Goal: Transaction & Acquisition: Download file/media

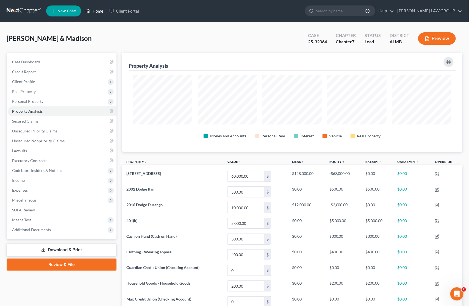
click at [93, 10] on link "Home" at bounding box center [94, 11] width 23 height 10
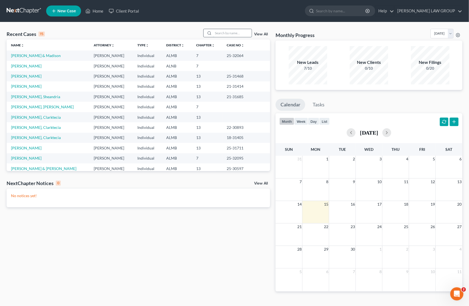
click at [225, 32] on input "search" at bounding box center [232, 33] width 38 height 8
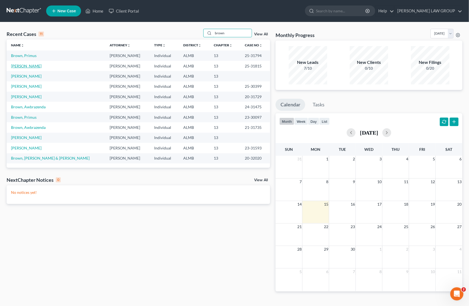
type input "brown"
click at [26, 66] on link "[PERSON_NAME]" at bounding box center [26, 66] width 30 height 5
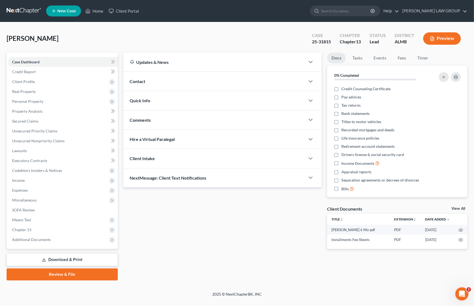
click at [65, 261] on link "Download & Print" at bounding box center [62, 260] width 111 height 13
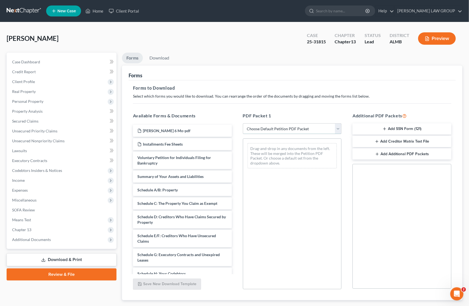
click at [270, 129] on select "Choose Default Petition PDF Packet Complete Bankruptcy Petition (all forms and …" at bounding box center [292, 129] width 99 height 11
select select "2"
click at [243, 124] on select "Choose Default Petition PDF Packet Complete Bankruptcy Petition (all forms and …" at bounding box center [292, 129] width 99 height 11
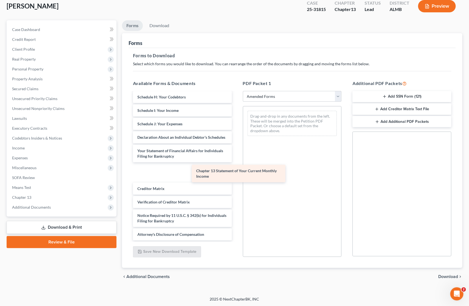
scroll to position [104, 0]
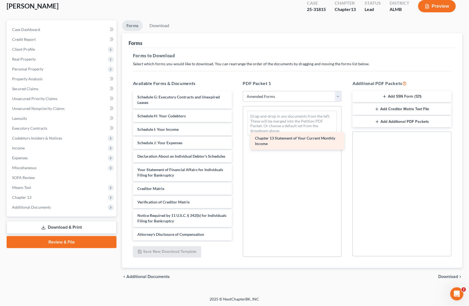
drag, startPoint x: 168, startPoint y: 172, endPoint x: 286, endPoint y: 141, distance: 121.6
click at [236, 141] on div "Chapter 13 Statement of Your Current Monthly Income Voluntary Petition for Indi…" at bounding box center [182, 117] width 108 height 247
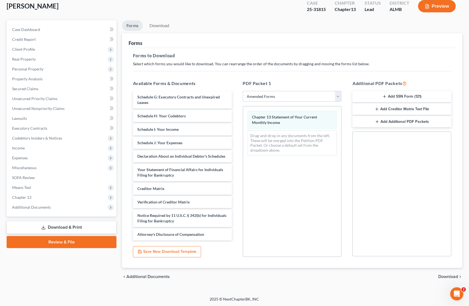
click at [445, 275] on span "Download" at bounding box center [448, 277] width 20 height 4
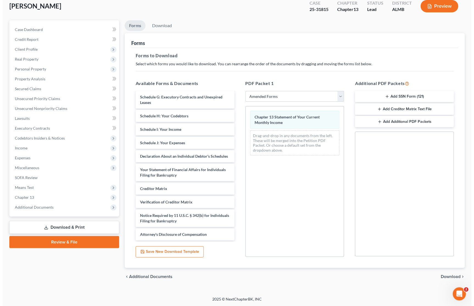
scroll to position [0, 0]
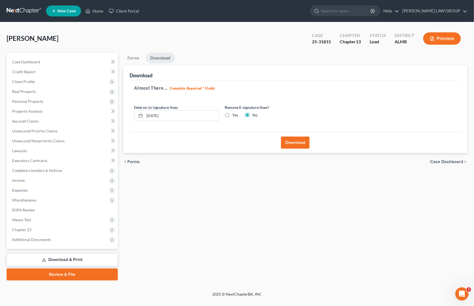
click at [299, 142] on button "Download" at bounding box center [295, 143] width 29 height 12
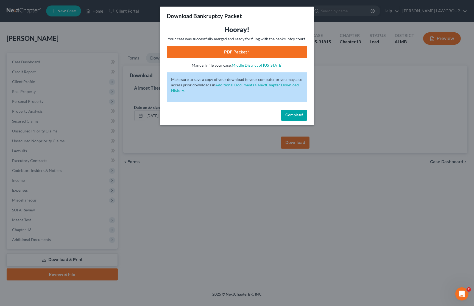
click at [211, 54] on link "PDF Packet 1" at bounding box center [237, 52] width 141 height 12
